Goal: Information Seeking & Learning: Learn about a topic

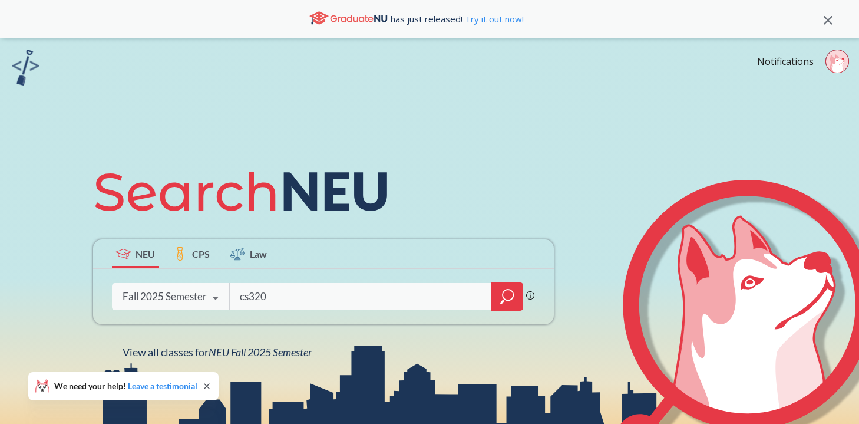
type input "cs3200"
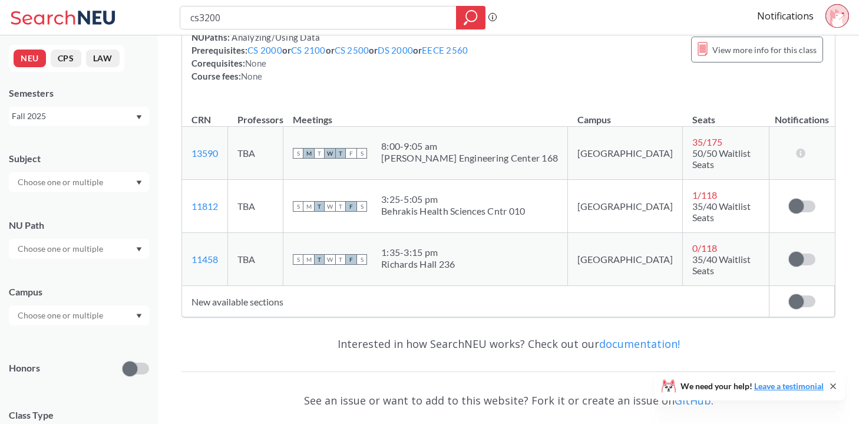
scroll to position [149, 0]
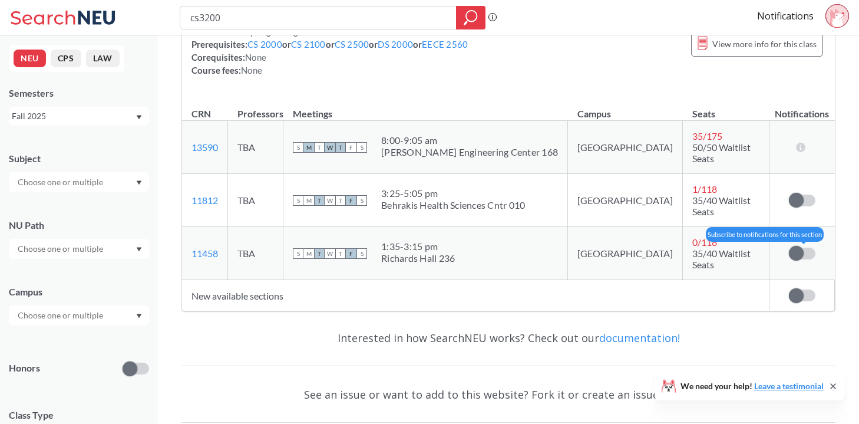
click at [805, 248] on label at bounding box center [802, 254] width 27 height 12
click at [789, 248] on input "checkbox" at bounding box center [789, 248] width 0 height 0
click at [757, 321] on div "Interested in how SearchNEU works? Check out our documentation!" at bounding box center [509, 338] width 654 height 34
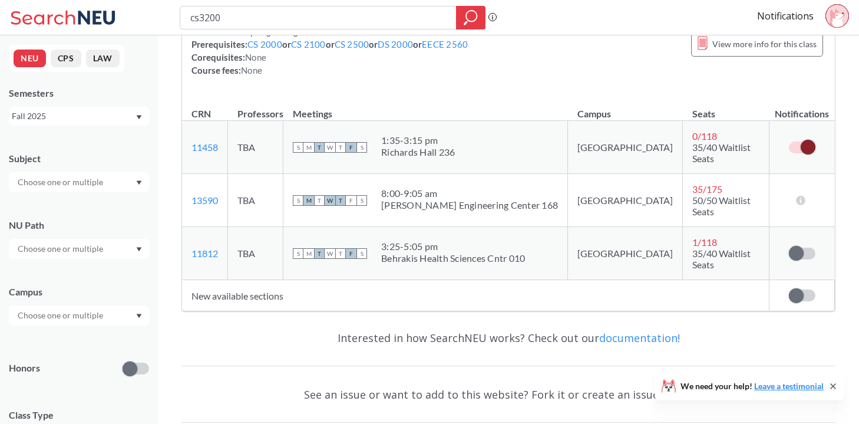
click at [810, 140] on span at bounding box center [808, 147] width 15 height 15
click at [789, 141] on input "checkbox" at bounding box center [789, 141] width 0 height 0
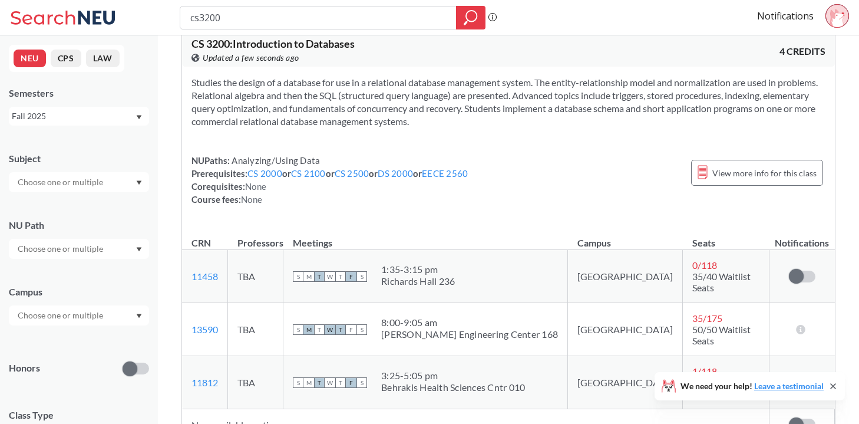
scroll to position [0, 0]
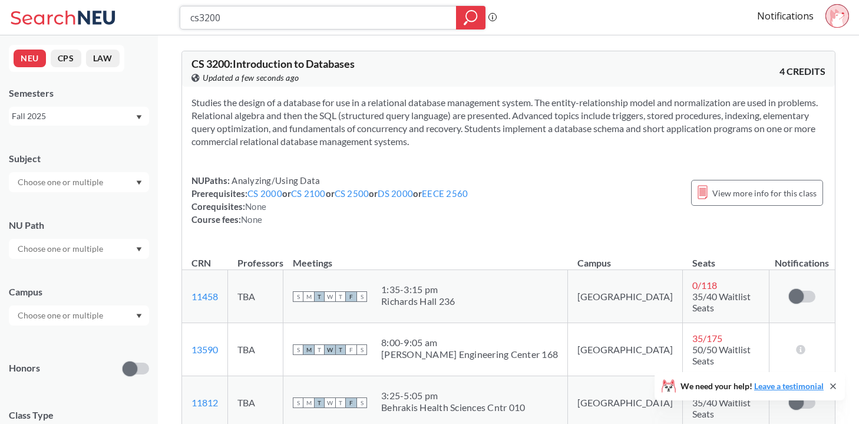
drag, startPoint x: 245, startPoint y: 21, endPoint x: 164, endPoint y: 21, distance: 80.7
click at [164, 21] on div "cs3200 Phrase search guarantees the exact search appears in the results. Ex. If…" at bounding box center [429, 17] width 859 height 35
type input "fina3301"
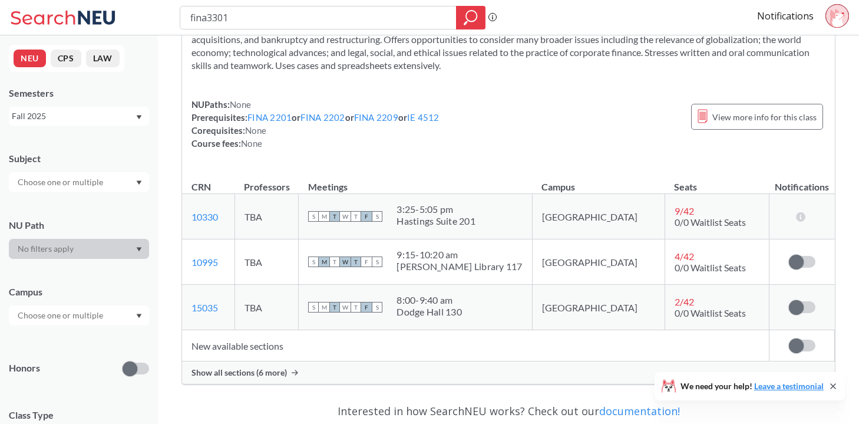
scroll to position [134, 0]
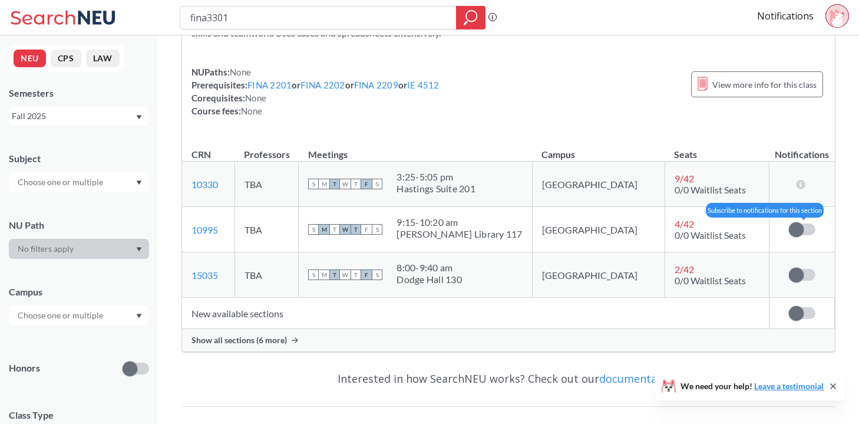
click at [798, 225] on span at bounding box center [796, 229] width 15 height 15
click at [789, 223] on input "checkbox" at bounding box center [789, 223] width 0 height 0
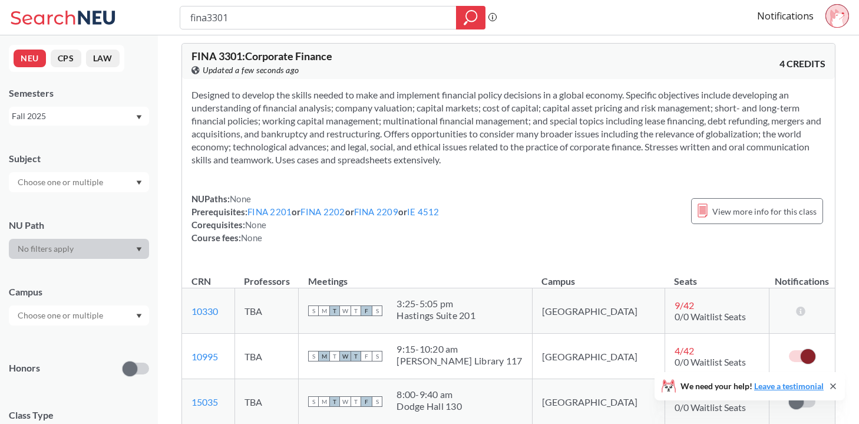
scroll to position [6, 0]
click at [806, 352] on span at bounding box center [808, 357] width 15 height 15
click at [789, 351] on input "checkbox" at bounding box center [789, 351] width 0 height 0
click at [275, 17] on input "fina3301" at bounding box center [318, 18] width 259 height 20
type input "fina3303"
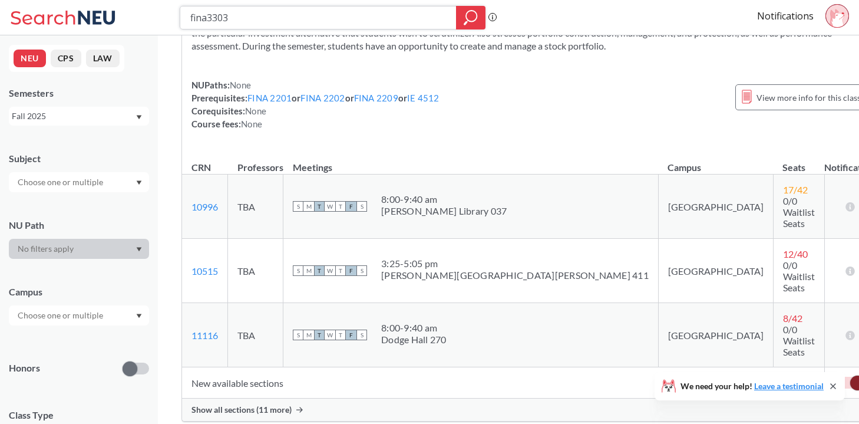
scroll to position [111, 0]
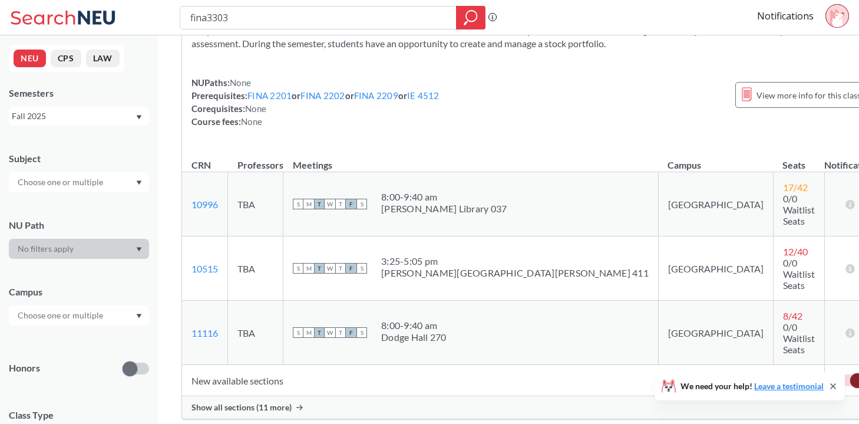
click at [274, 402] on span "Show all sections (11 more)" at bounding box center [242, 407] width 100 height 11
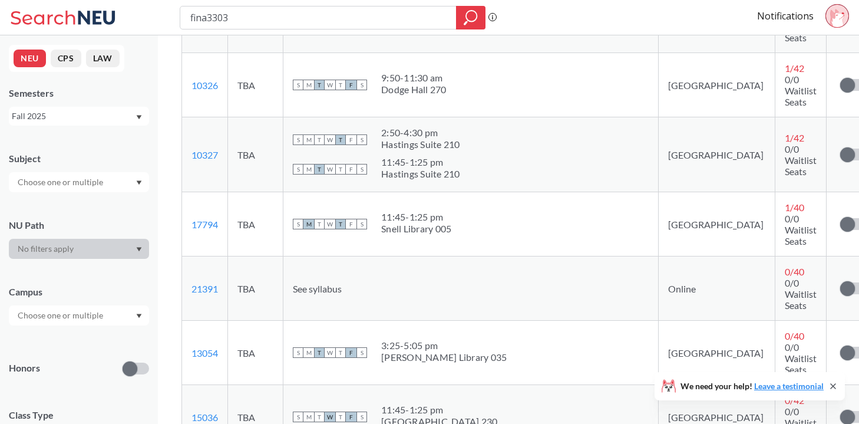
scroll to position [733, 0]
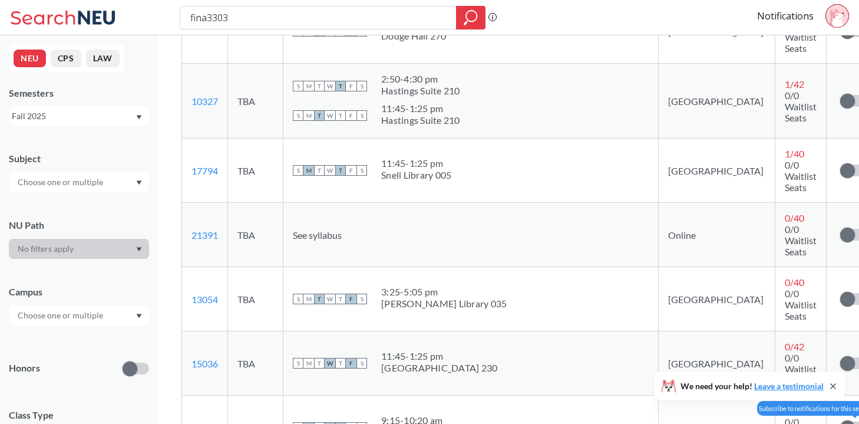
click at [840, 421] on label at bounding box center [853, 427] width 27 height 12
click at [840, 421] on input "checkbox" at bounding box center [840, 421] width 0 height 0
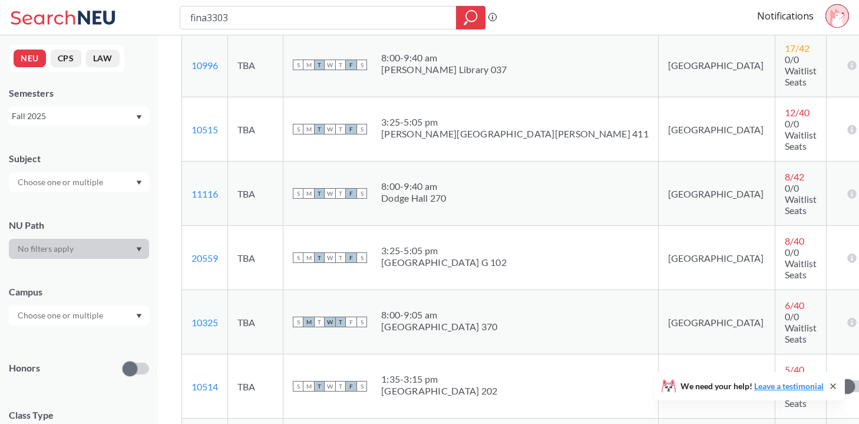
scroll to position [253, 0]
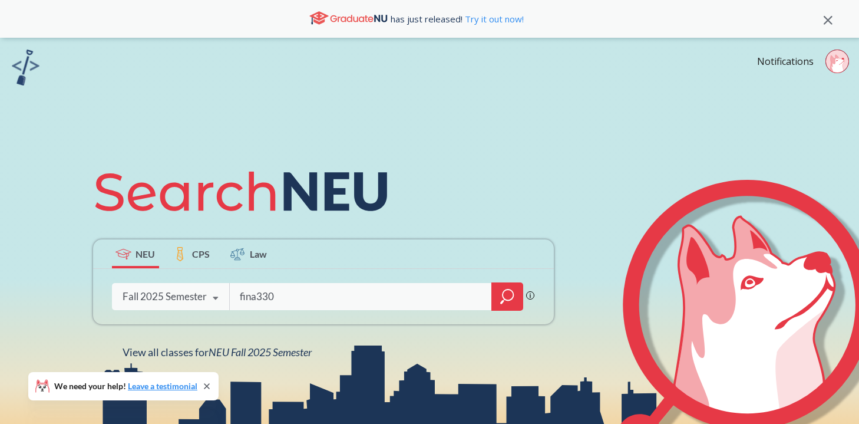
type input "fina3303"
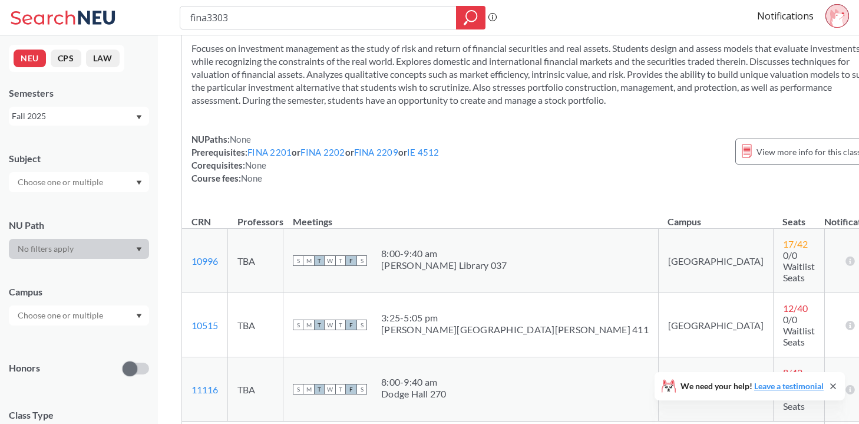
scroll to position [81, 0]
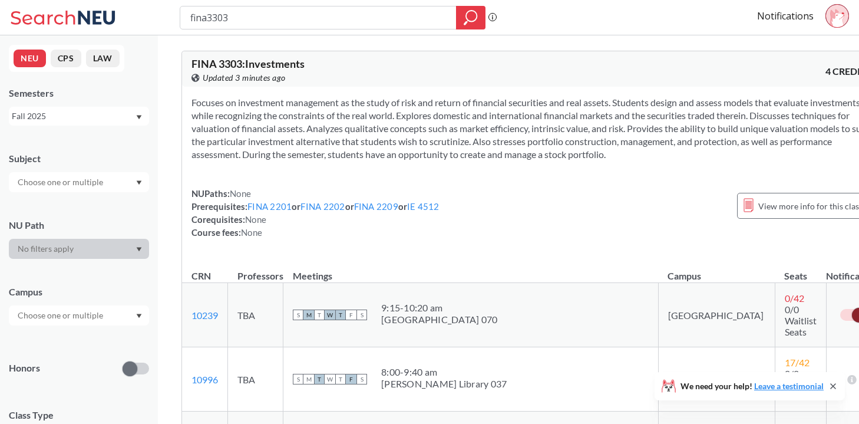
scroll to position [47, 0]
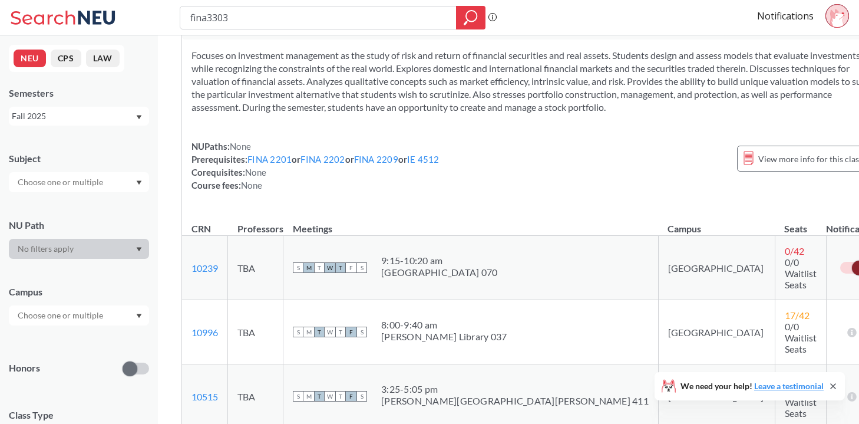
click at [457, 226] on th "Meetings" at bounding box center [470, 222] width 375 height 25
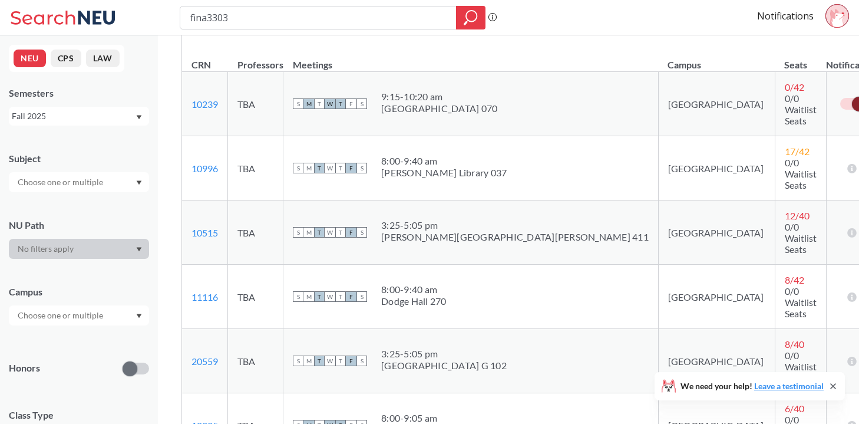
scroll to position [21, 0]
